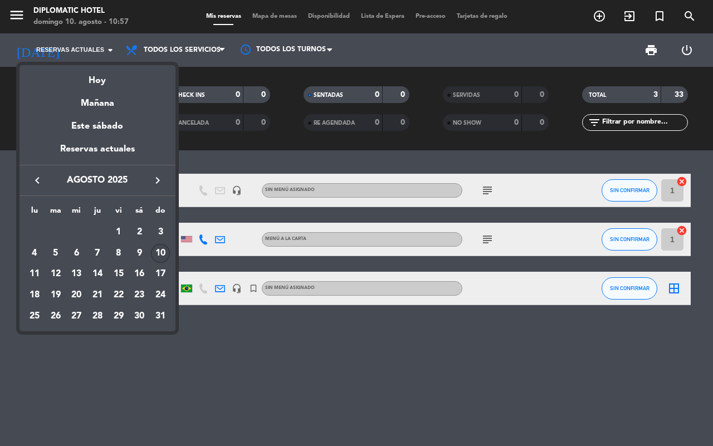
click at [86, 48] on div at bounding box center [356, 223] width 713 height 446
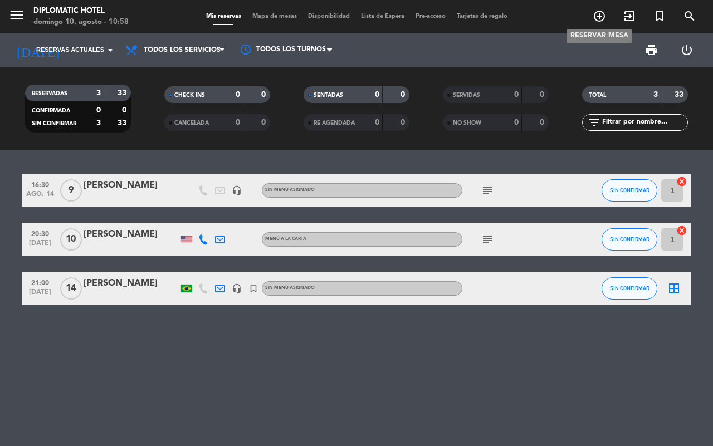
click at [600, 16] on icon "add_circle_outline" at bounding box center [599, 15] width 13 height 13
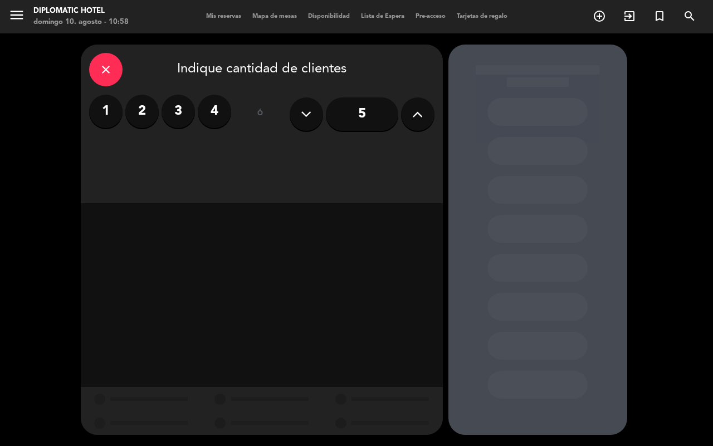
click at [144, 116] on label "2" at bounding box center [141, 111] width 33 height 33
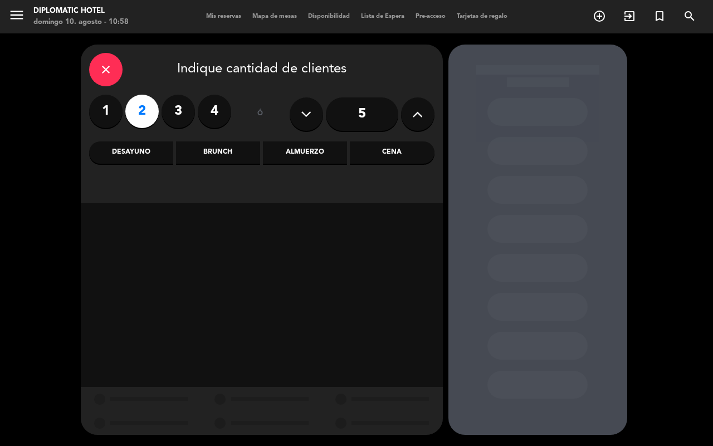
click at [318, 155] on div "Almuerzo" at bounding box center [305, 153] width 84 height 22
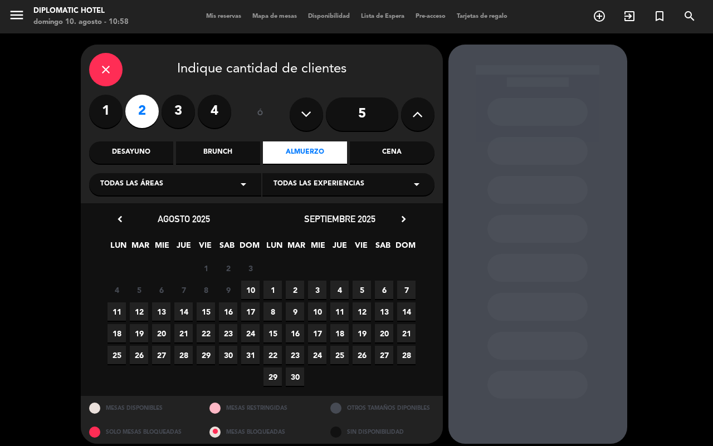
click at [210, 313] on span "15" at bounding box center [206, 312] width 18 height 18
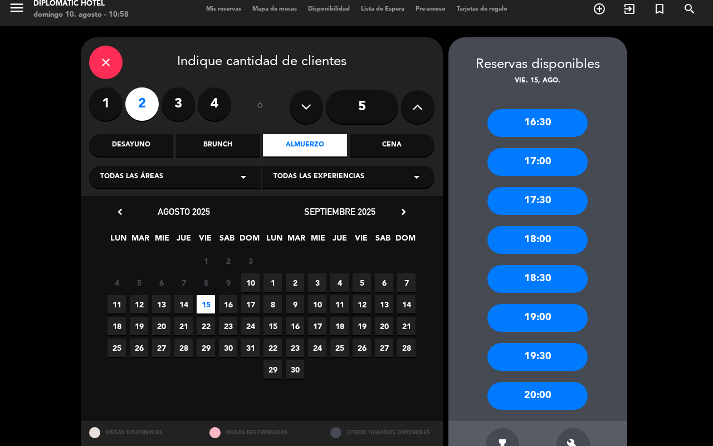
click at [164, 149] on div "Desayuno" at bounding box center [131, 145] width 84 height 22
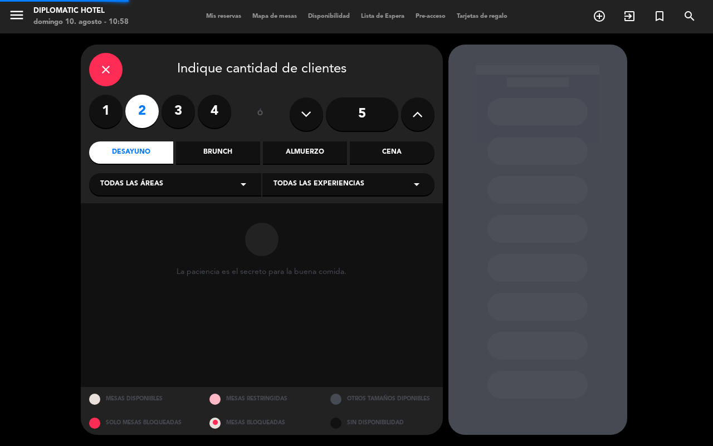
scroll to position [0, 0]
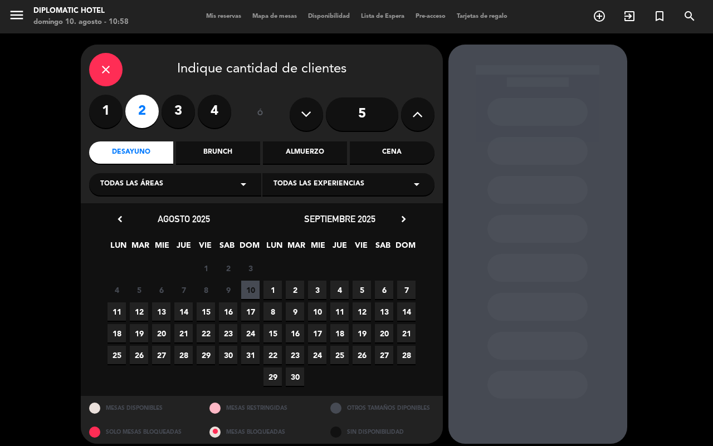
click at [207, 312] on span "15" at bounding box center [206, 312] width 18 height 18
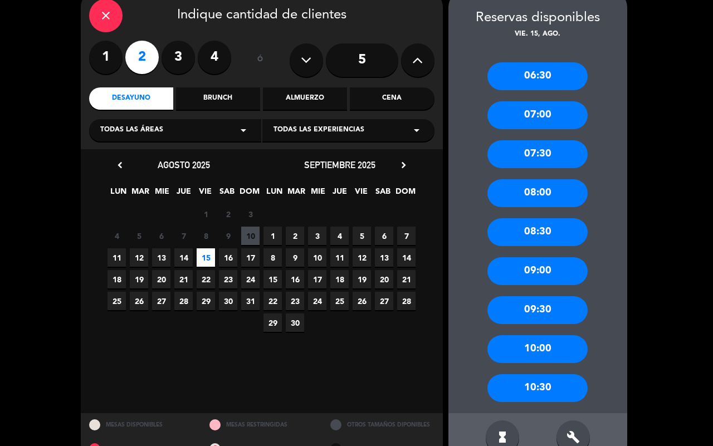
scroll to position [80, 0]
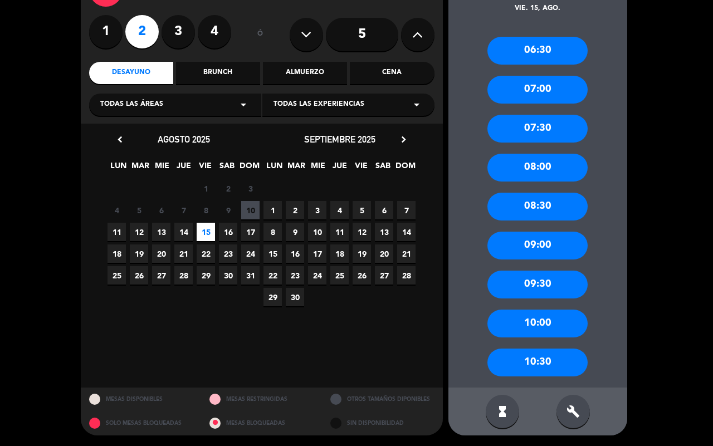
click at [237, 65] on div "Brunch" at bounding box center [218, 73] width 84 height 22
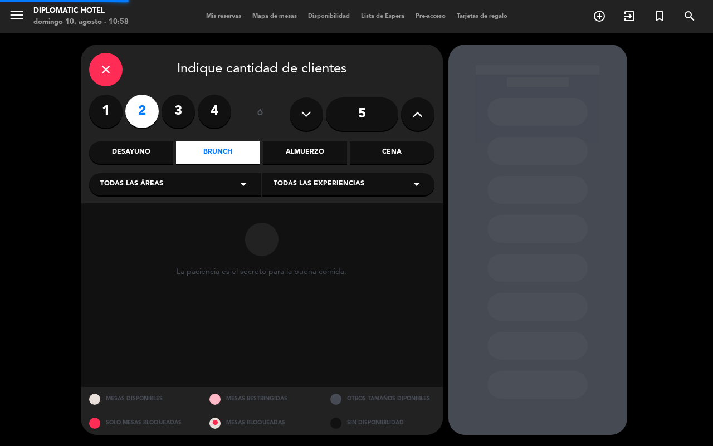
scroll to position [0, 0]
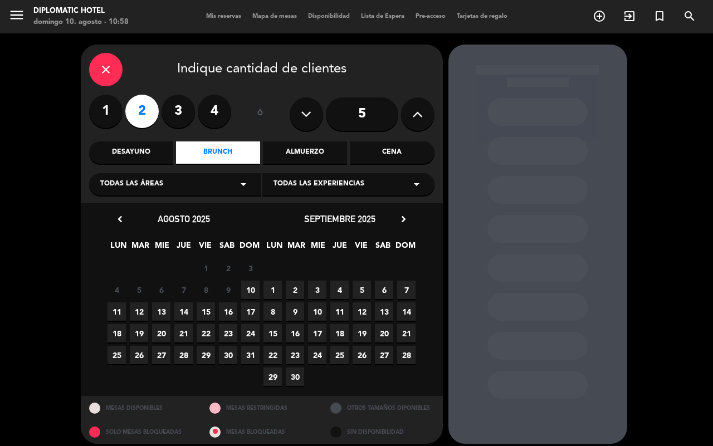
click at [205, 313] on span "15" at bounding box center [206, 312] width 18 height 18
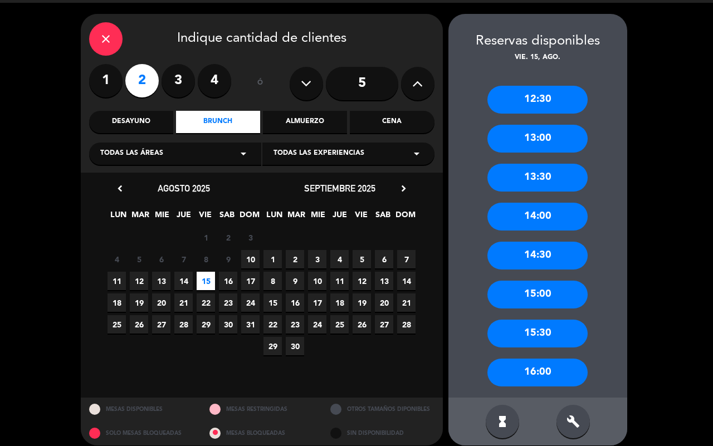
scroll to position [41, 0]
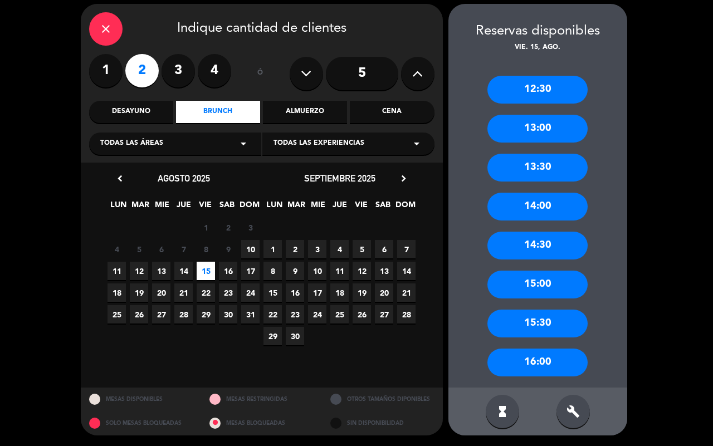
click at [547, 372] on div "16:00" at bounding box center [538, 363] width 100 height 28
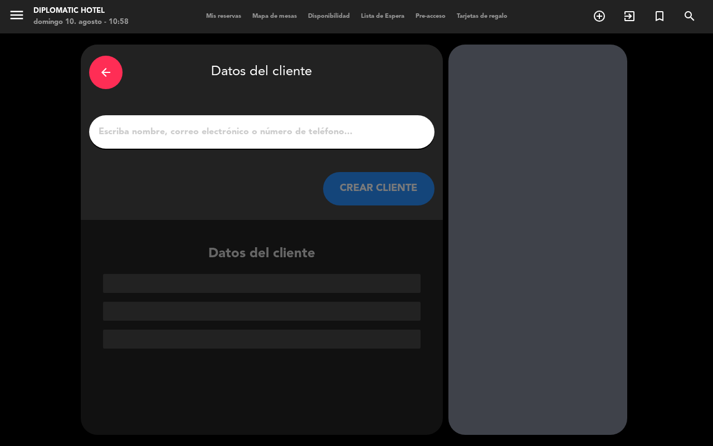
click at [374, 131] on input "1" at bounding box center [262, 132] width 329 height 16
paste input "[PERSON_NAME]"
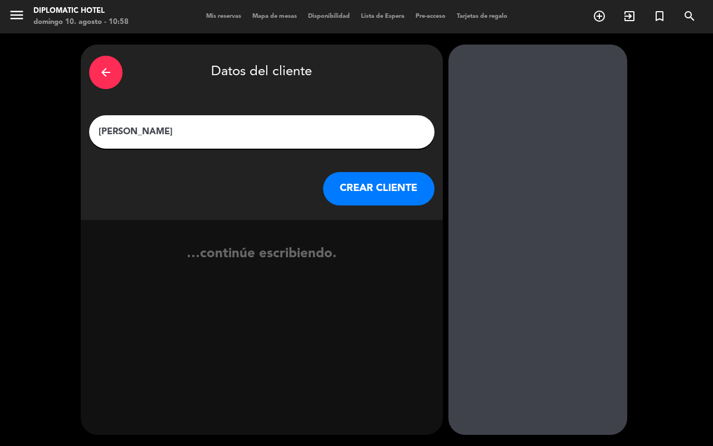
type input "[PERSON_NAME]"
click at [390, 190] on button "CREAR CLIENTE" at bounding box center [378, 188] width 111 height 33
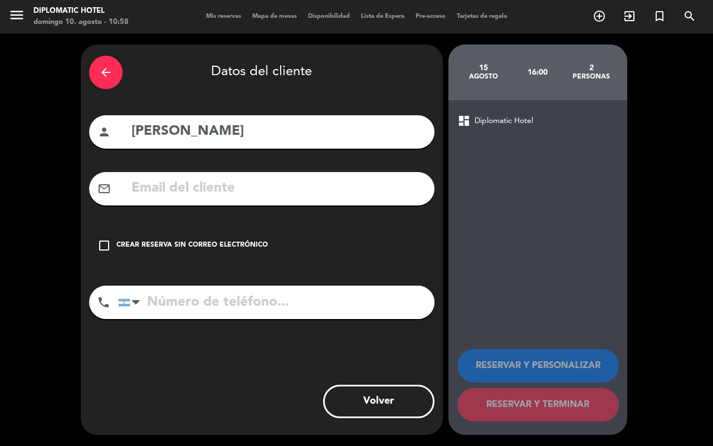
click at [212, 248] on div "Crear reserva sin correo electrónico" at bounding box center [192, 245] width 152 height 11
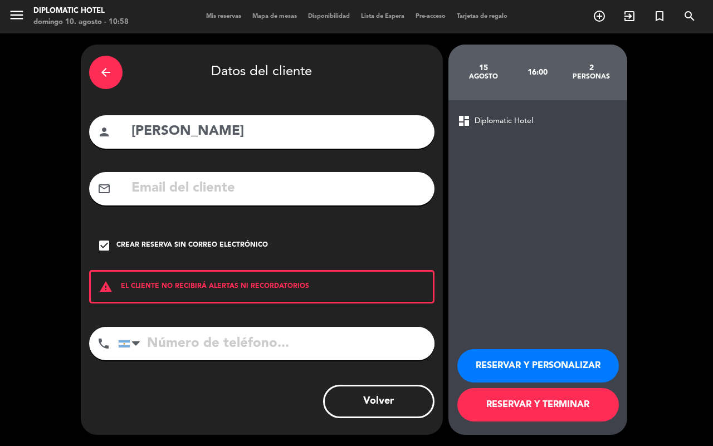
click at [514, 360] on button "RESERVAR Y PERSONALIZAR" at bounding box center [538, 365] width 162 height 33
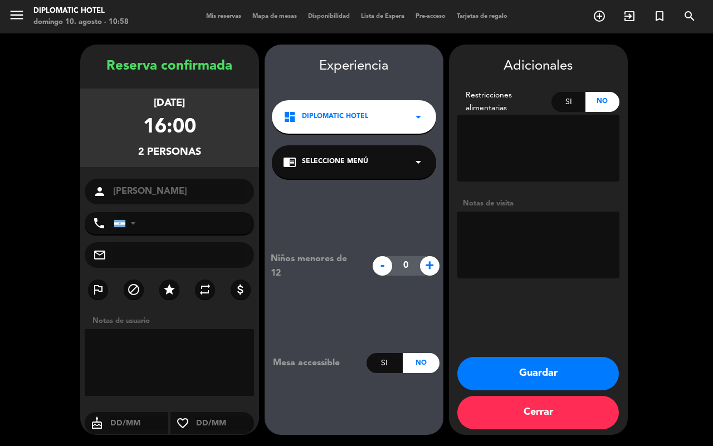
click at [514, 246] on textarea at bounding box center [538, 245] width 162 height 67
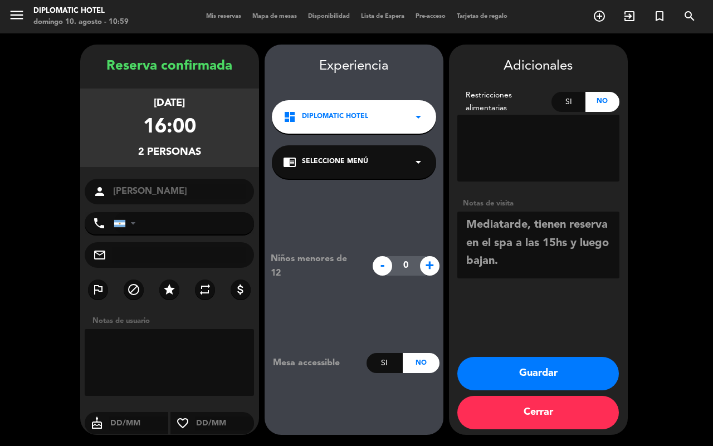
paste textarea "Factura B- 00023-2050"
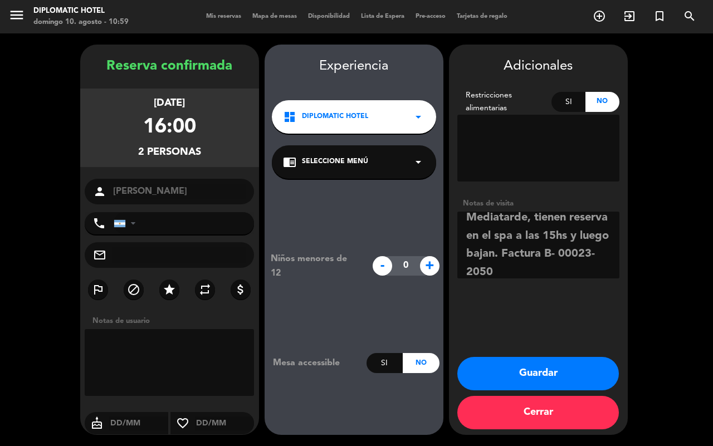
click at [544, 252] on textarea at bounding box center [538, 245] width 162 height 67
type textarea "Mediatarde, tienen reserva en el spa a las 15hs y luego bajan. FB-23-2050. 1 pa…"
click at [572, 366] on button "Guardar" at bounding box center [538, 373] width 162 height 33
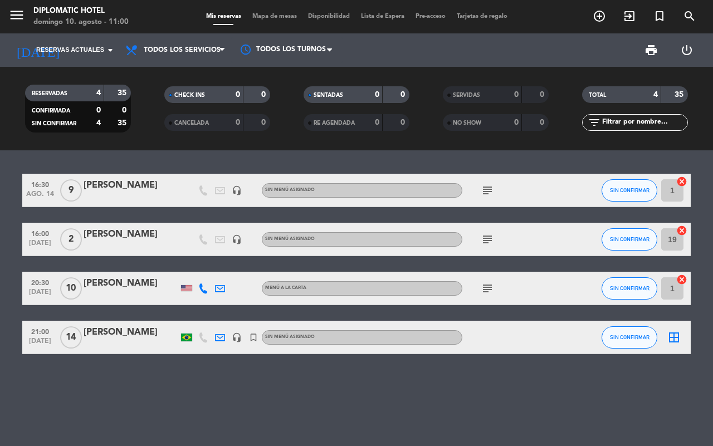
click at [488, 191] on icon "subject" at bounding box center [487, 190] width 13 height 13
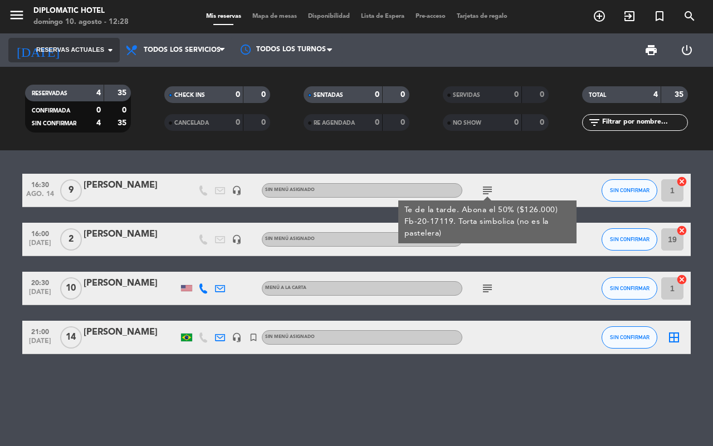
click at [115, 57] on input at bounding box center [111, 50] width 89 height 19
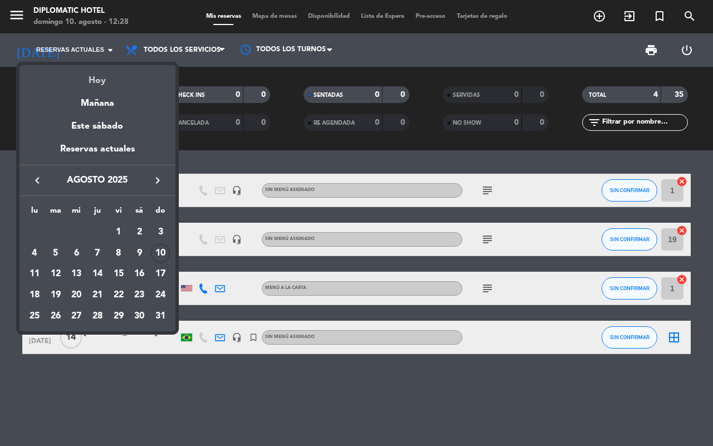
click at [113, 81] on div "Hoy" at bounding box center [98, 76] width 156 height 23
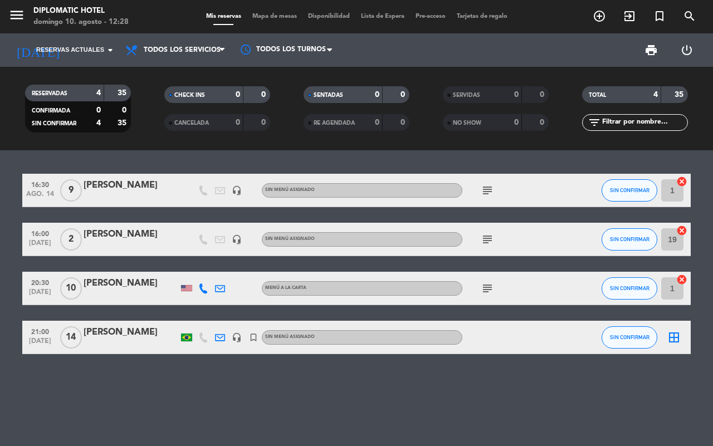
type input "dom. 10 ago."
